Goal: Task Accomplishment & Management: Complete application form

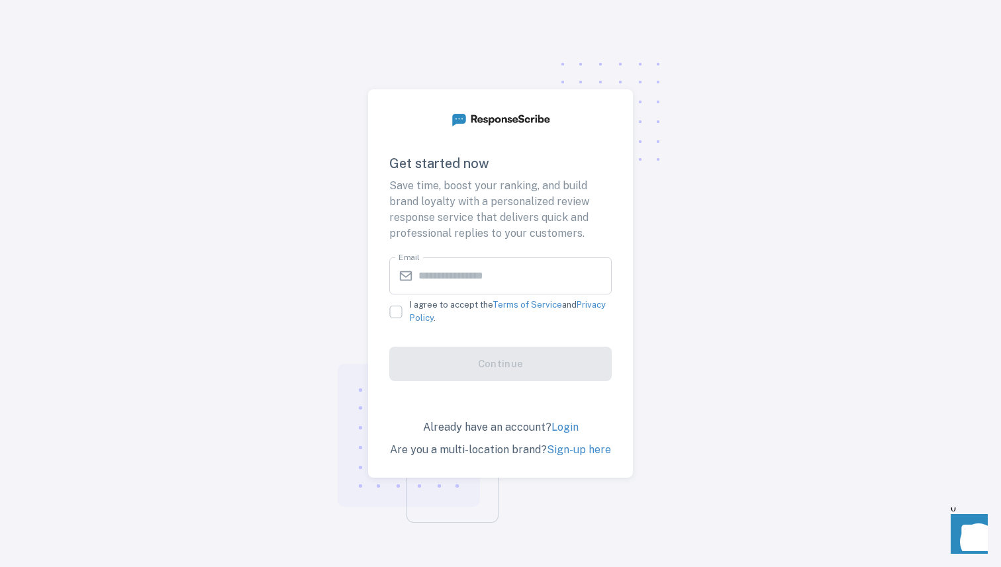
click at [576, 451] on link "Sign-up here" at bounding box center [579, 449] width 64 height 13
click at [562, 451] on link "Sign-up here" at bounding box center [579, 449] width 64 height 13
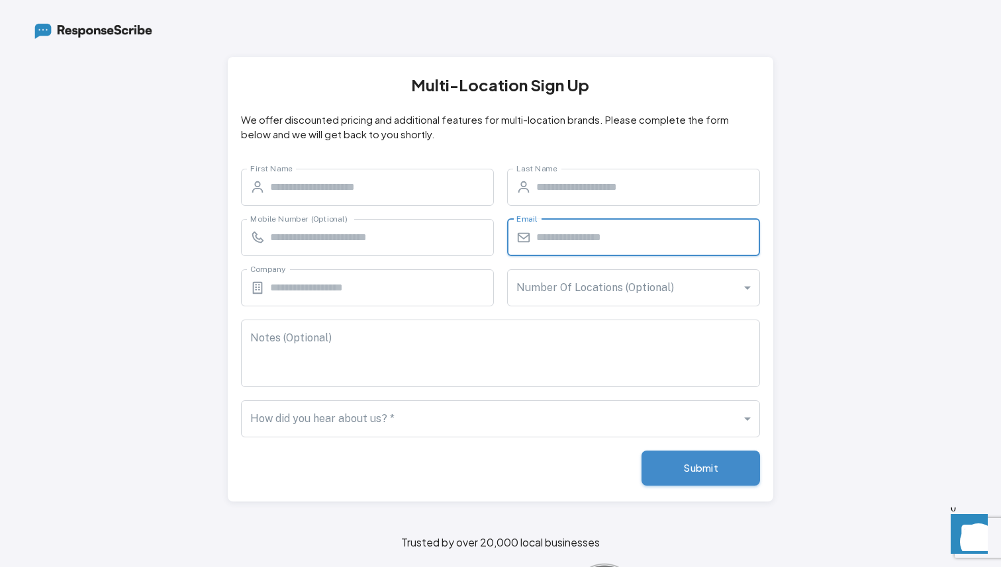
click at [564, 233] on input "Email" at bounding box center [648, 237] width 224 height 37
click at [563, 189] on input "Last Name" at bounding box center [648, 187] width 224 height 37
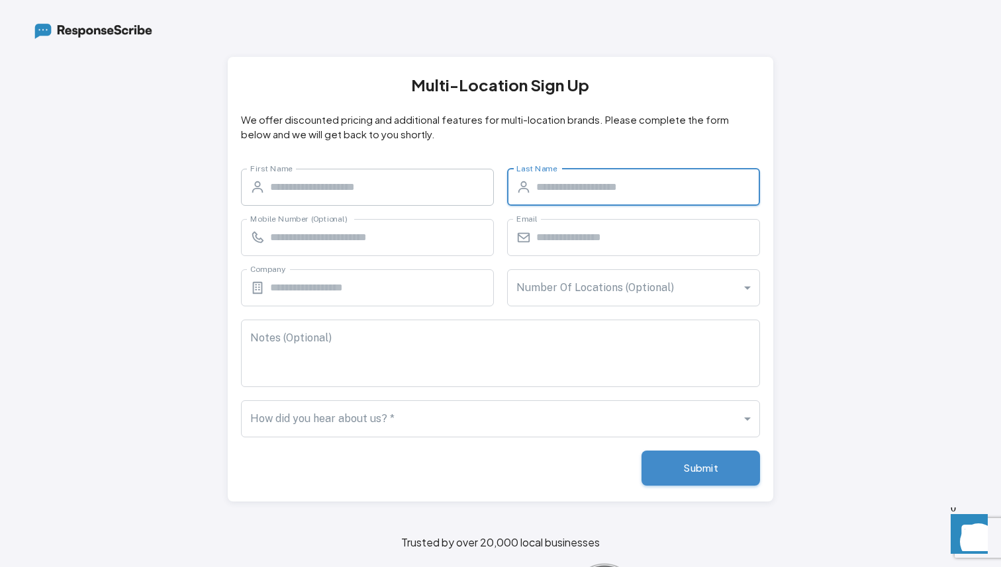
click at [353, 197] on input "First Name" at bounding box center [382, 187] width 224 height 37
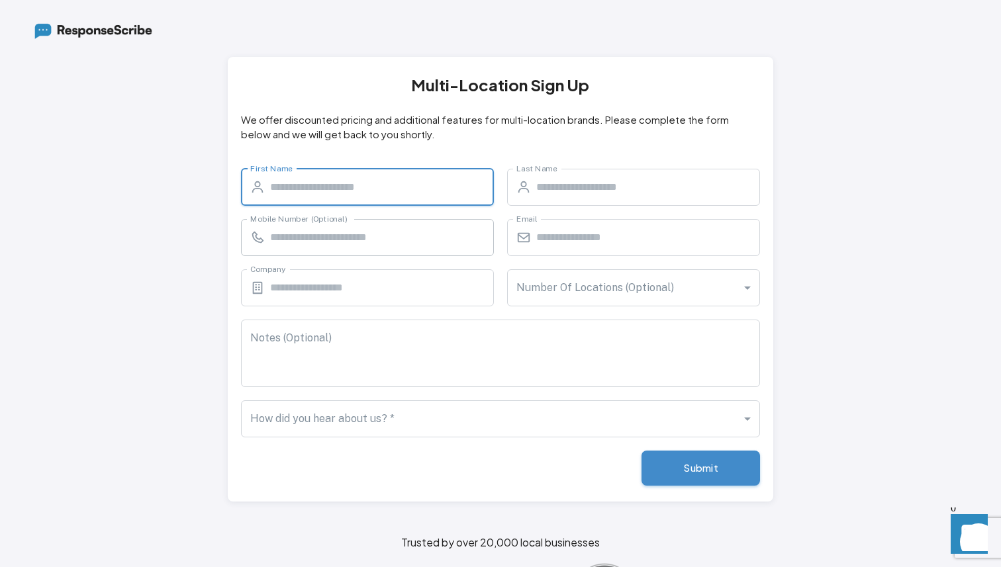
click at [310, 242] on input "Mobile Number (Optional)" at bounding box center [382, 237] width 224 height 37
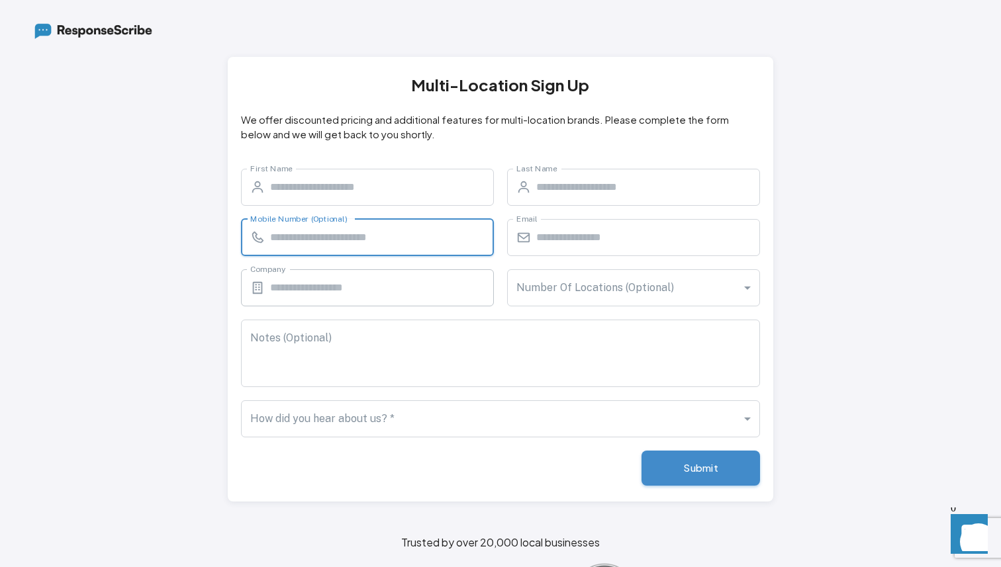
click at [298, 295] on input "Company" at bounding box center [382, 287] width 224 height 37
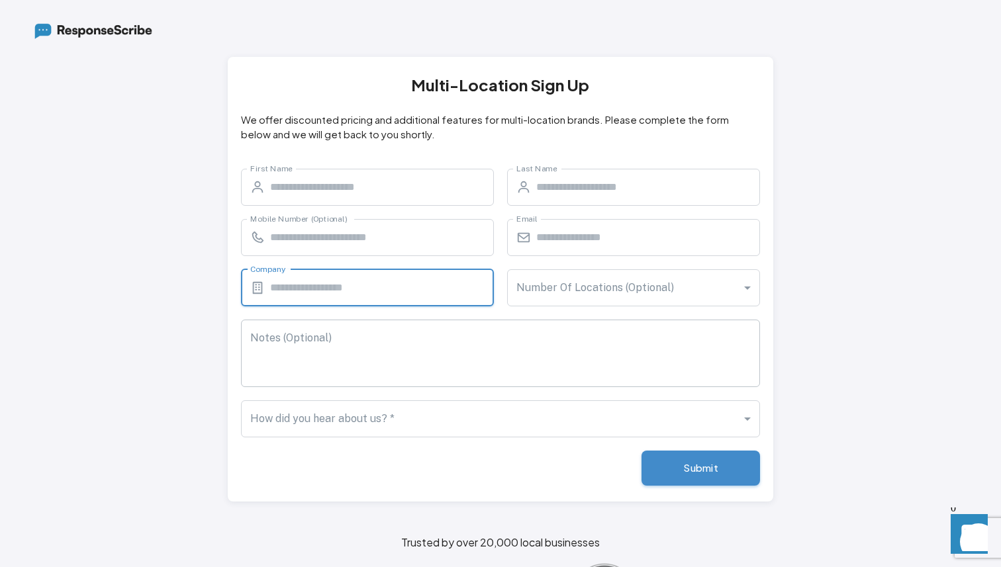
click at [383, 334] on textarea "Notes (Optional)" at bounding box center [500, 353] width 500 height 46
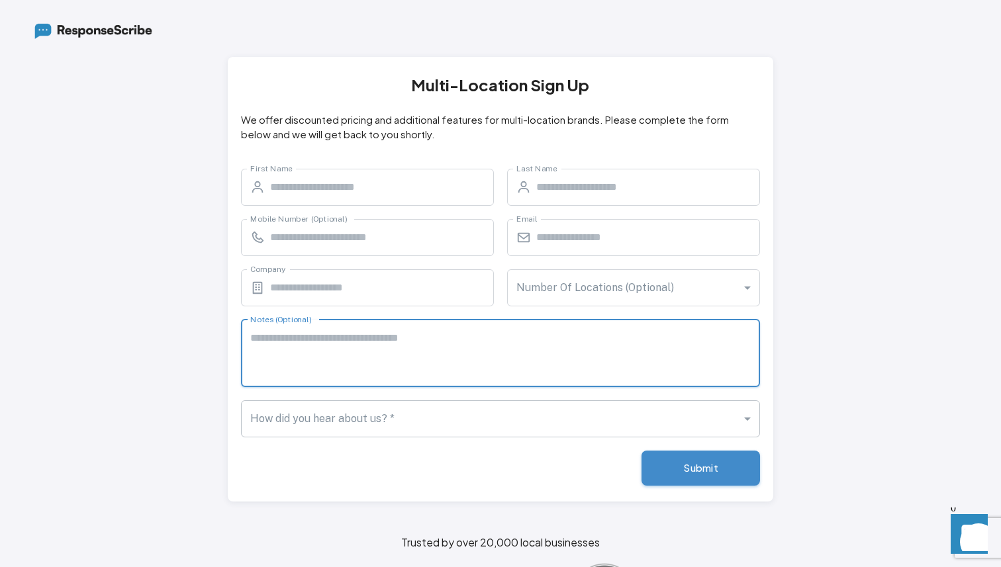
click at [416, 419] on body "Multi-Location Sign Up We offer discounted pricing and additional features for …" at bounding box center [500, 283] width 1001 height 567
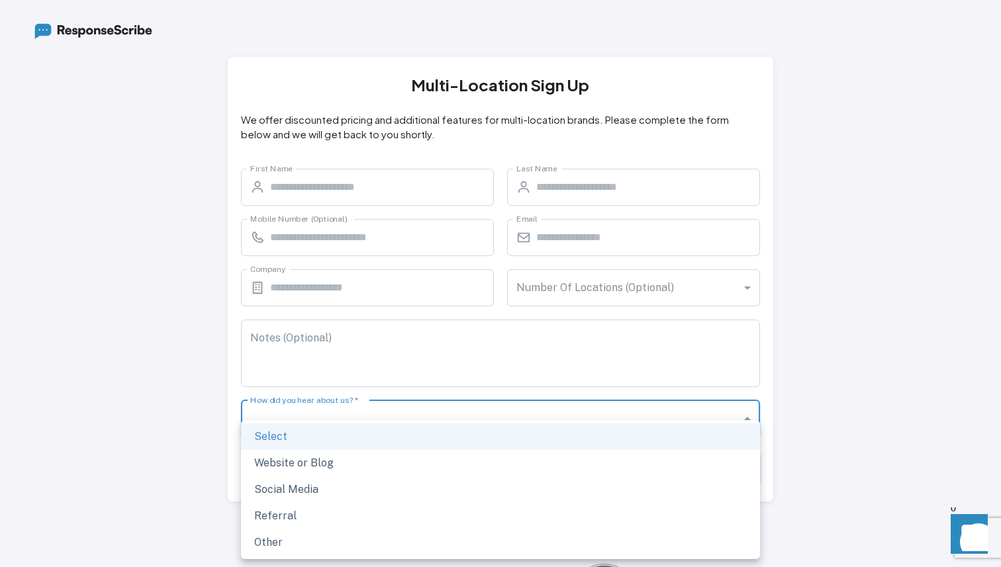
click at [232, 341] on div at bounding box center [500, 283] width 1001 height 567
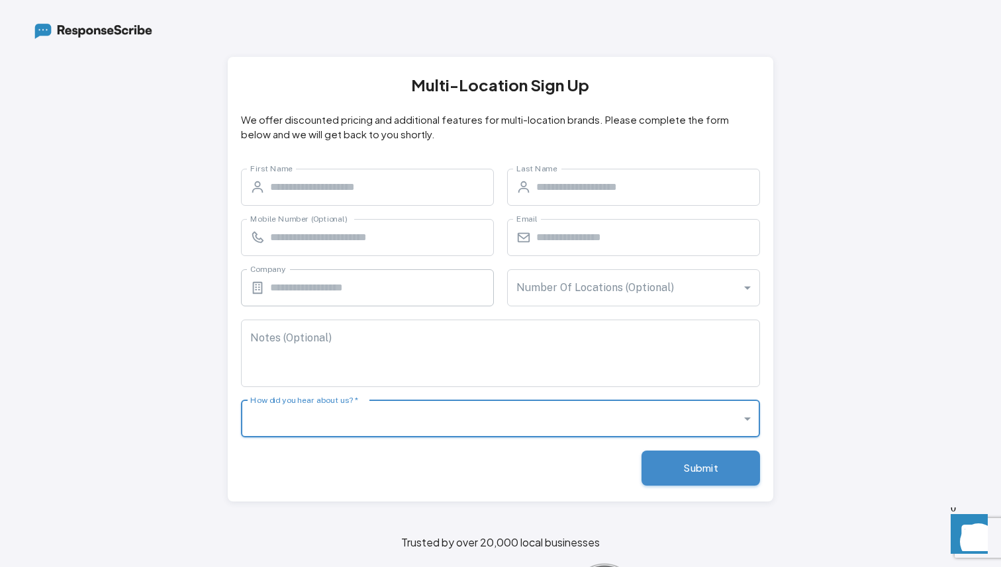
click at [322, 286] on input "Company" at bounding box center [382, 287] width 224 height 37
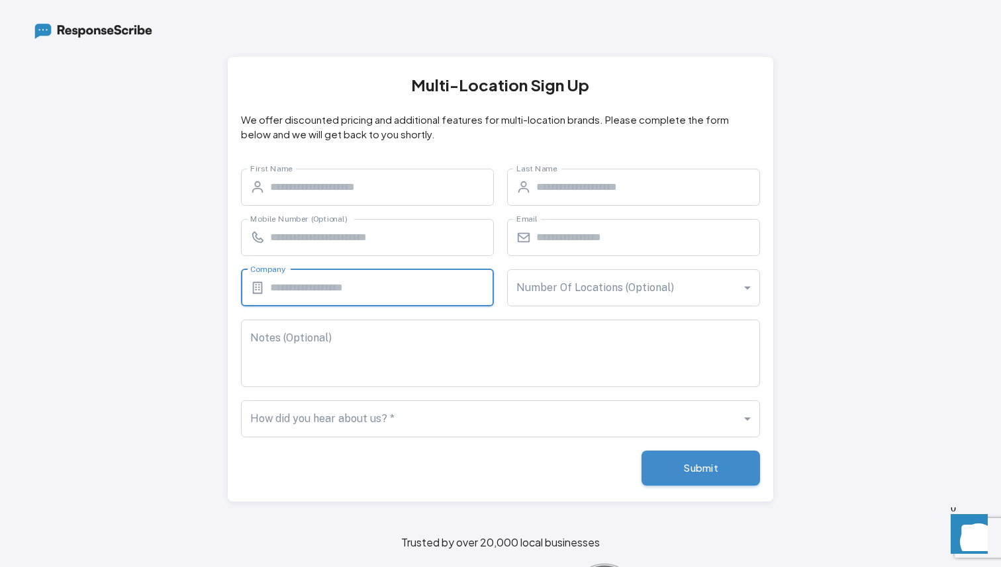
click at [233, 273] on div "Company ​ Company" at bounding box center [361, 281] width 266 height 50
click at [346, 339] on textarea "Notes (Optional)" at bounding box center [500, 353] width 500 height 46
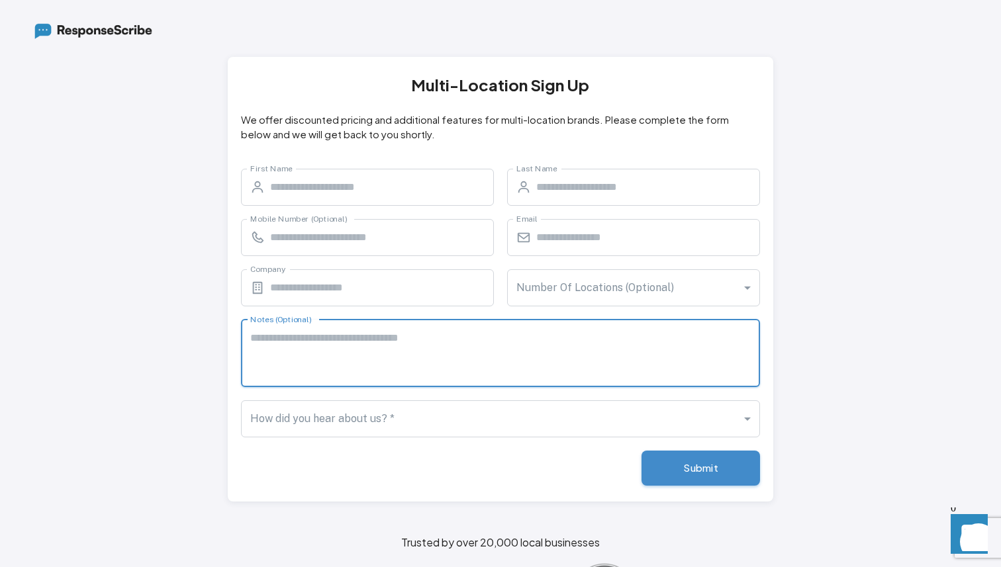
click at [229, 324] on div "Notes (Optional) * Notes (Optional)" at bounding box center [494, 346] width 532 height 81
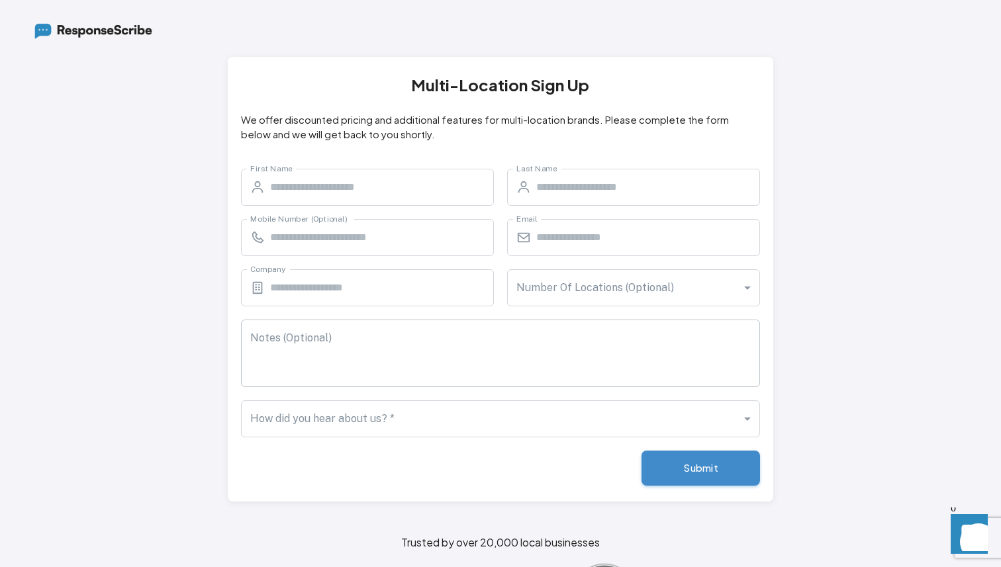
click at [283, 342] on div "Notes (Optional) * Notes (Optional)" at bounding box center [500, 354] width 519 height 68
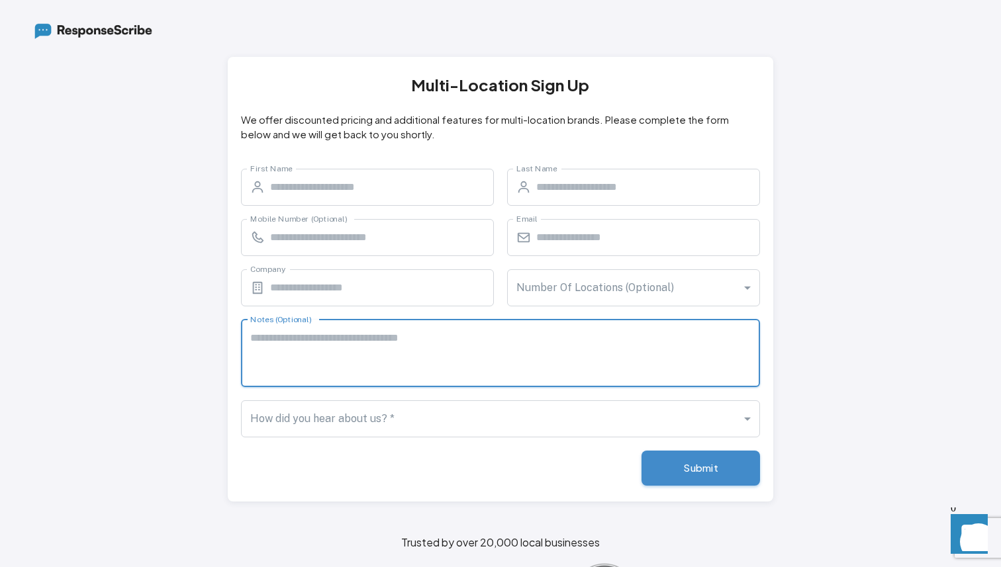
click at [228, 356] on div "Notes (Optional) * Notes (Optional)" at bounding box center [494, 346] width 532 height 81
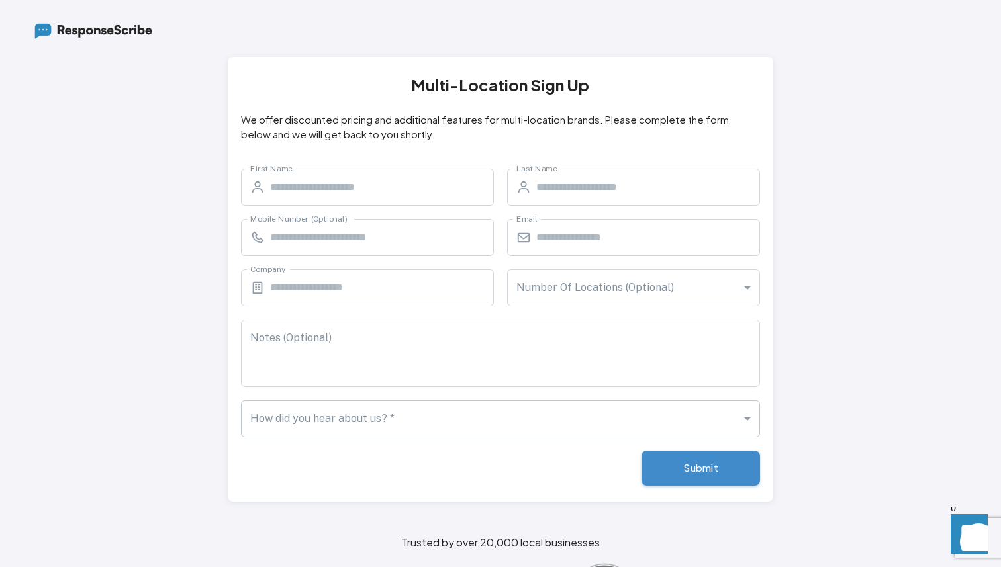
click at [295, 420] on body "Multi-Location Sign Up We offer discounted pricing and additional features for …" at bounding box center [500, 283] width 1001 height 567
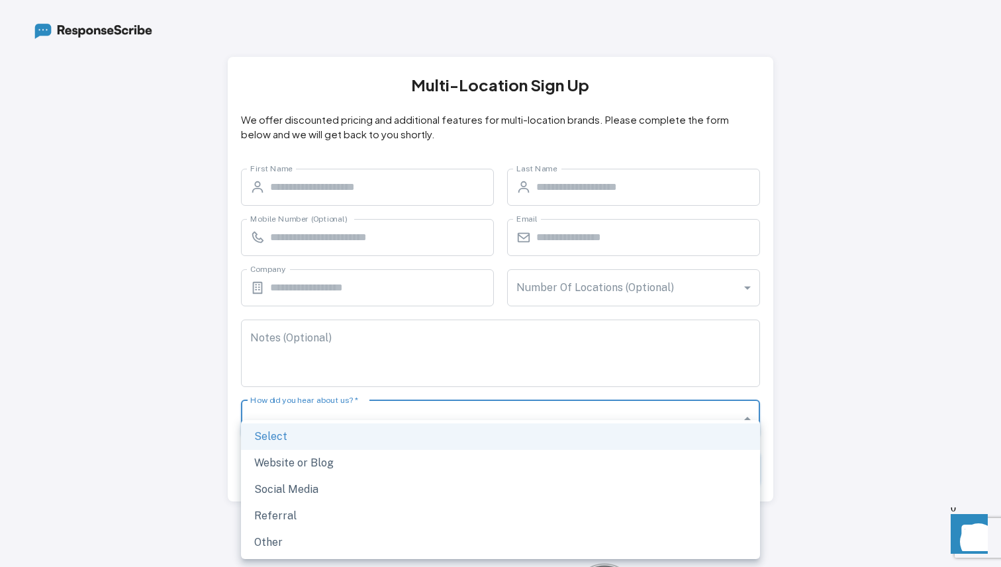
click at [230, 450] on div at bounding box center [500, 283] width 1001 height 567
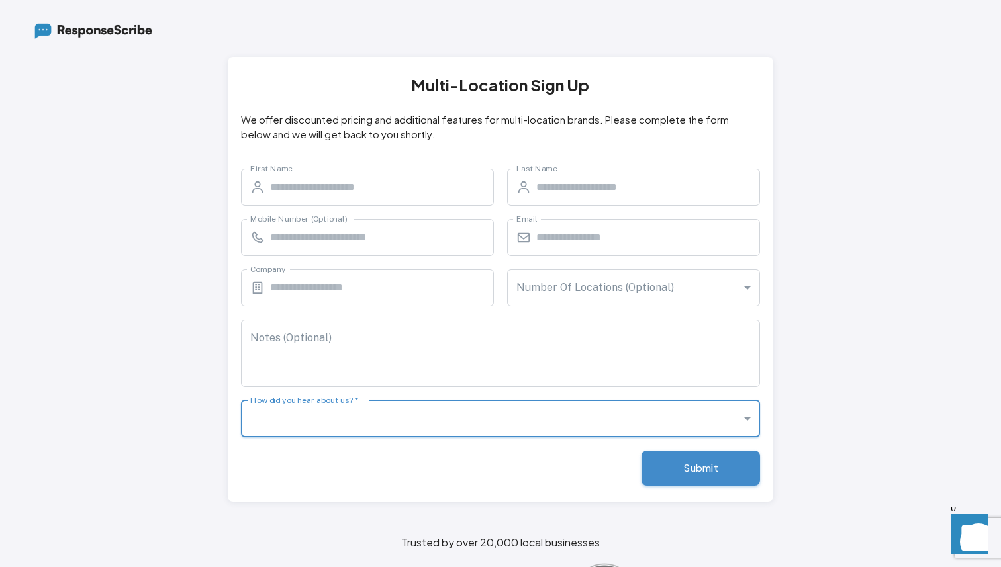
click at [281, 459] on div "Submit" at bounding box center [494, 461] width 532 height 48
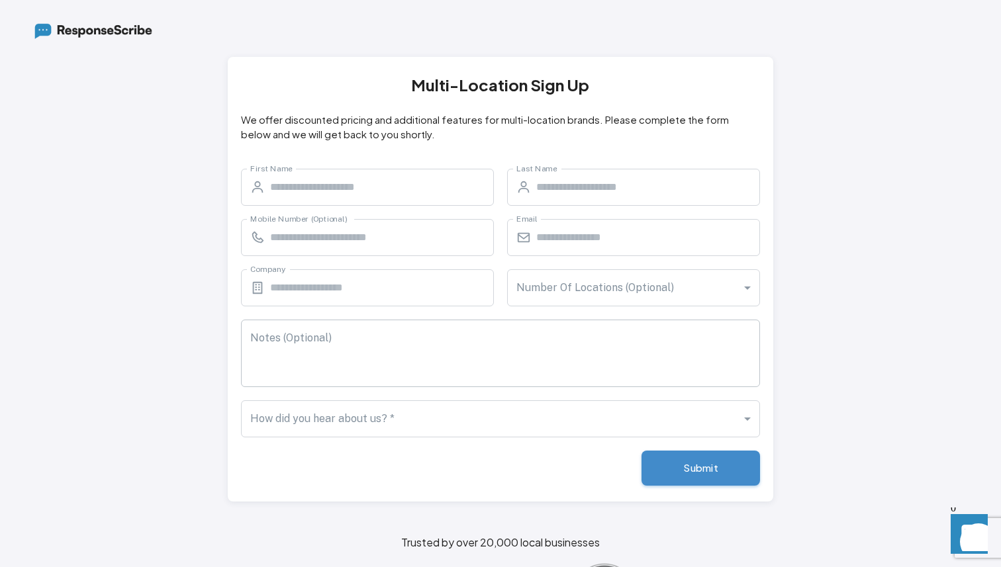
click at [303, 371] on textarea "Notes (Optional)" at bounding box center [500, 353] width 500 height 46
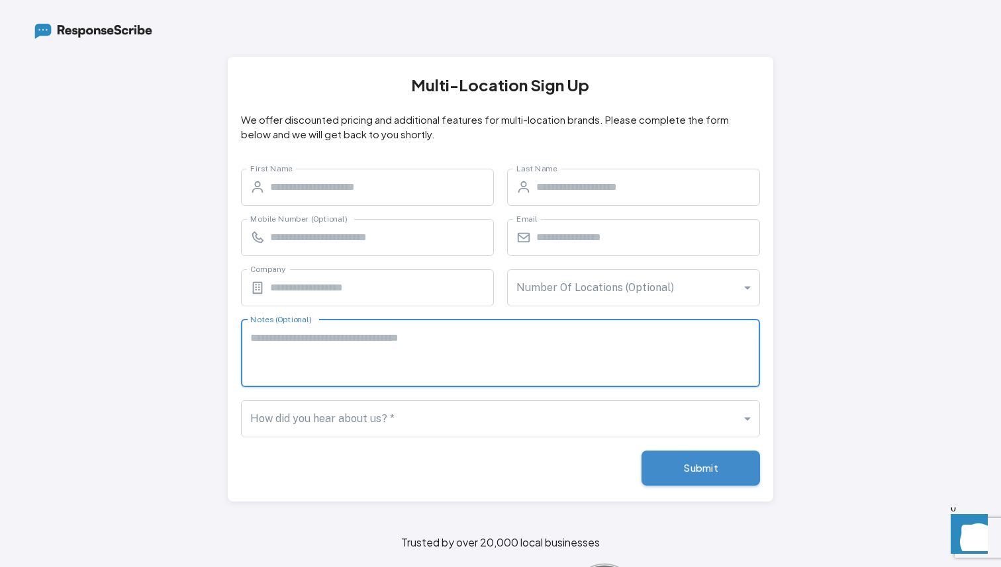
click at [231, 355] on div "Notes (Optional) * Notes (Optional)" at bounding box center [494, 346] width 532 height 81
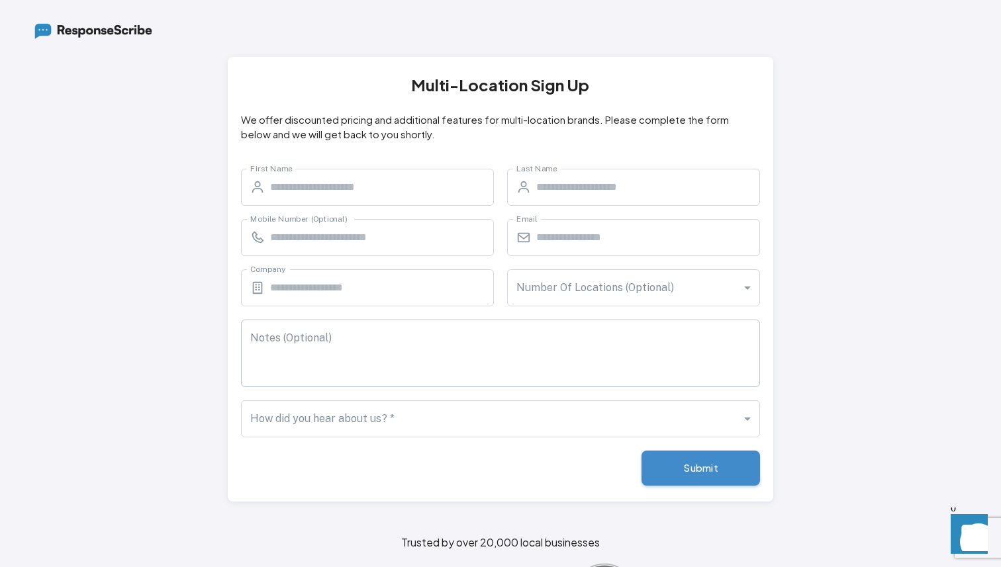
click at [283, 356] on textarea "Notes (Optional)" at bounding box center [500, 353] width 500 height 46
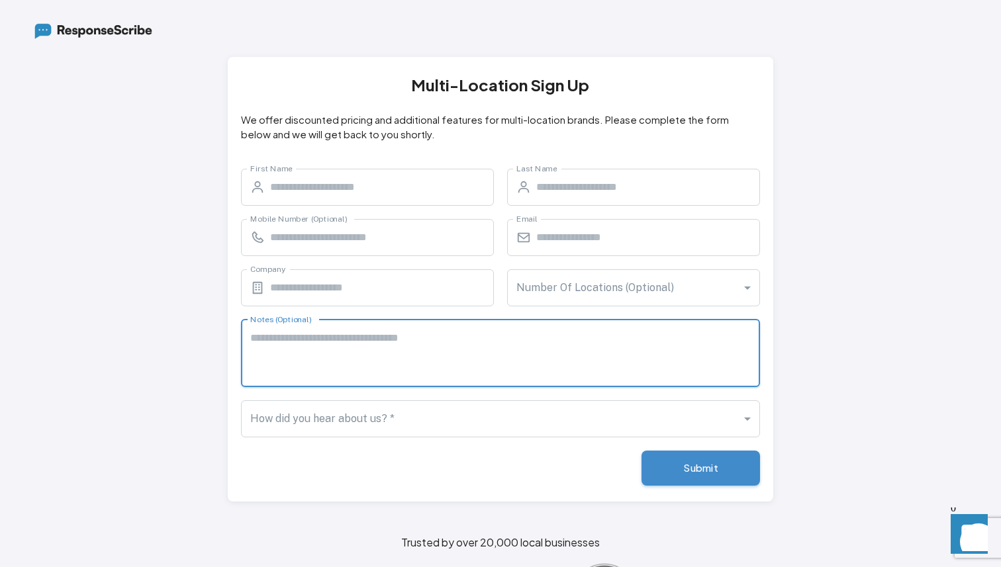
click at [217, 347] on div at bounding box center [130, 279] width 195 height 445
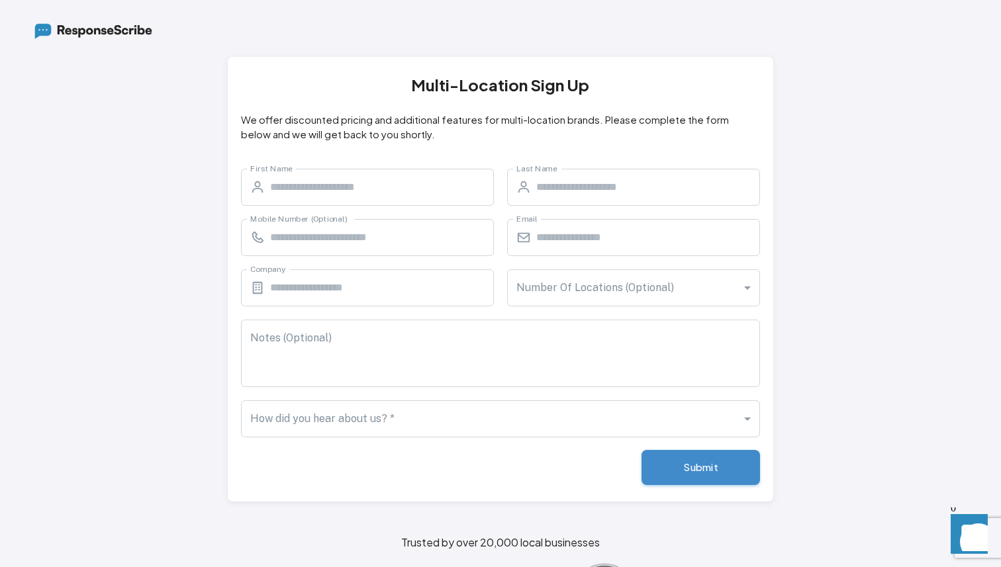
click at [705, 479] on button "Submit" at bounding box center [700, 467] width 118 height 35
